Goal: Find specific page/section: Find specific page/section

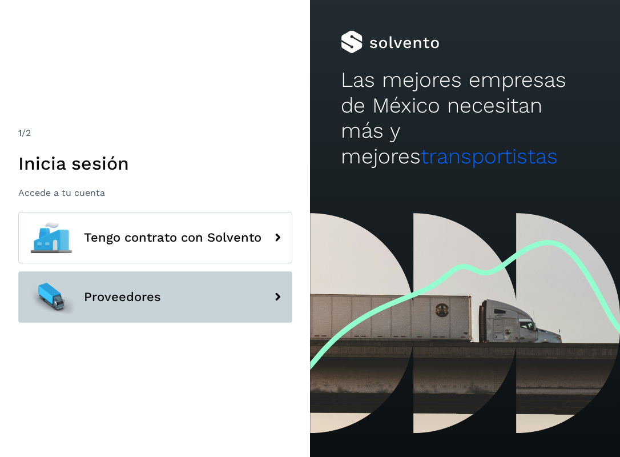
click at [143, 283] on button "Proveedores" at bounding box center [155, 296] width 274 height 51
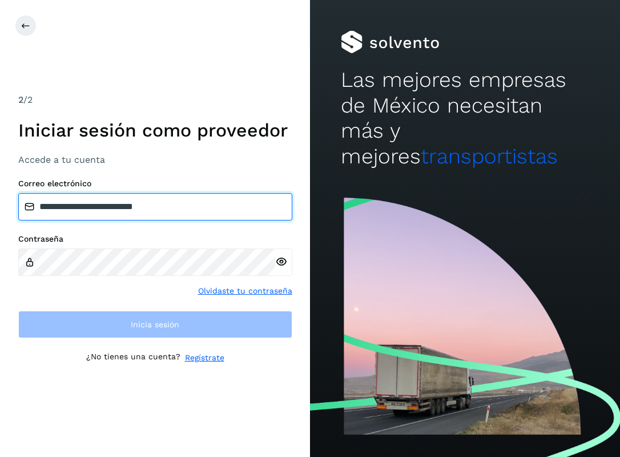
type input "**********"
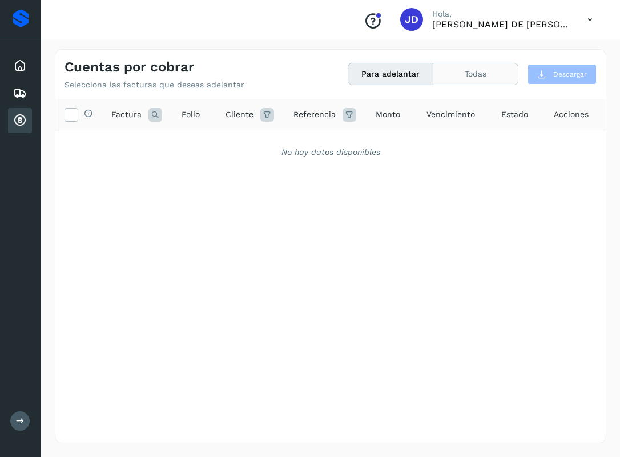
click at [450, 78] on button "Todas" at bounding box center [476, 73] width 85 height 21
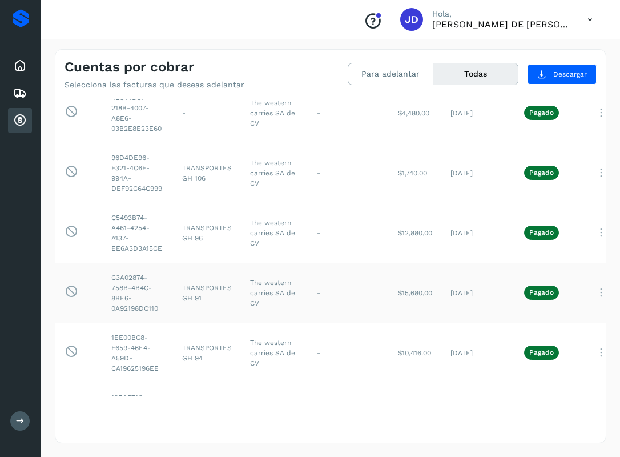
scroll to position [23, 0]
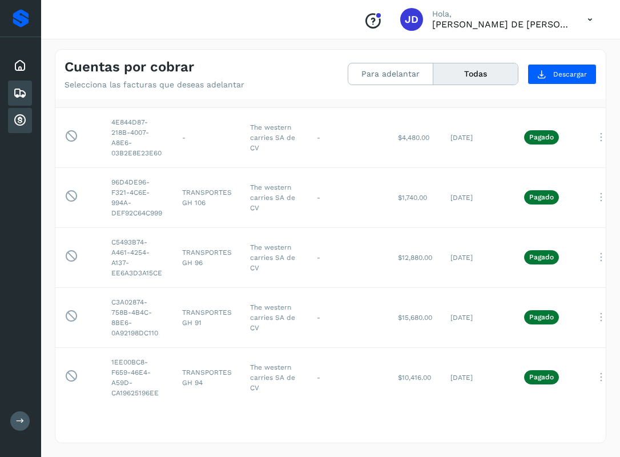
click at [28, 86] on div "Embarques" at bounding box center [20, 93] width 24 height 25
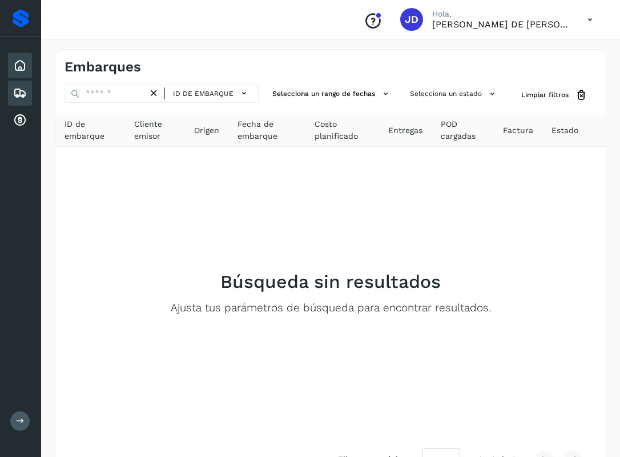
click at [25, 70] on icon at bounding box center [20, 66] width 14 height 14
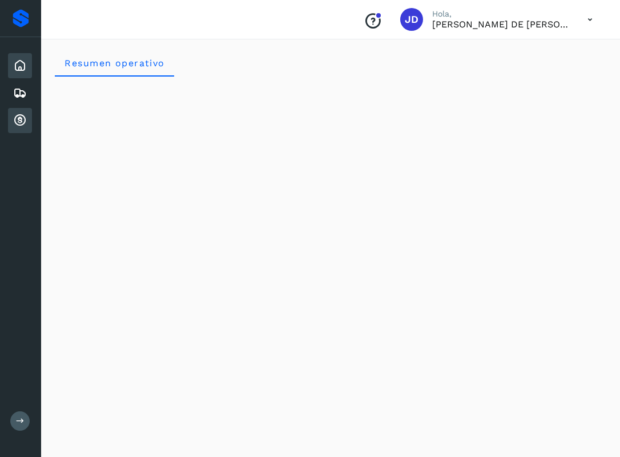
click at [18, 113] on div "Cuentas por cobrar" at bounding box center [20, 120] width 24 height 25
